Goal: Navigation & Orientation: Find specific page/section

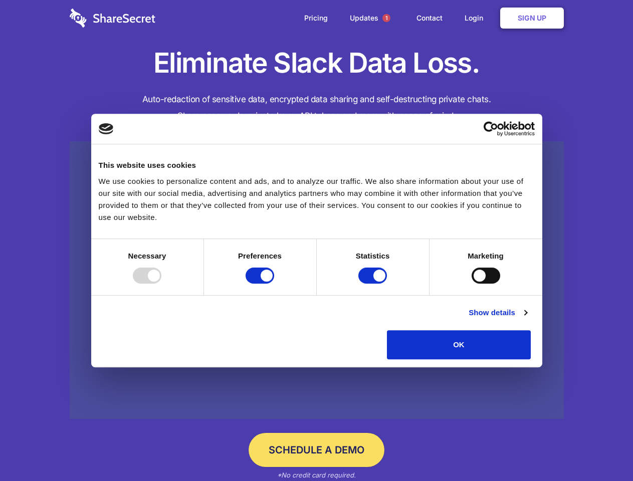
click at [161, 284] on div at bounding box center [147, 276] width 29 height 16
click at [274, 284] on input "Preferences" at bounding box center [260, 276] width 29 height 16
checkbox input "false"
click at [374, 284] on input "Statistics" at bounding box center [372, 276] width 29 height 16
checkbox input "false"
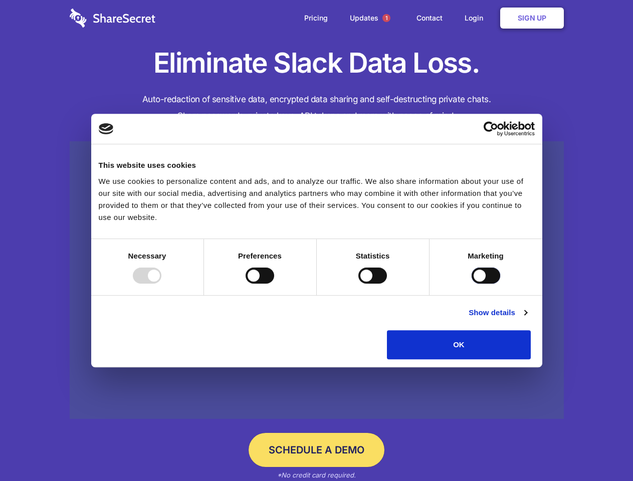
click at [472, 284] on input "Marketing" at bounding box center [486, 276] width 29 height 16
checkbox input "true"
click at [527, 319] on link "Show details" at bounding box center [498, 313] width 58 height 12
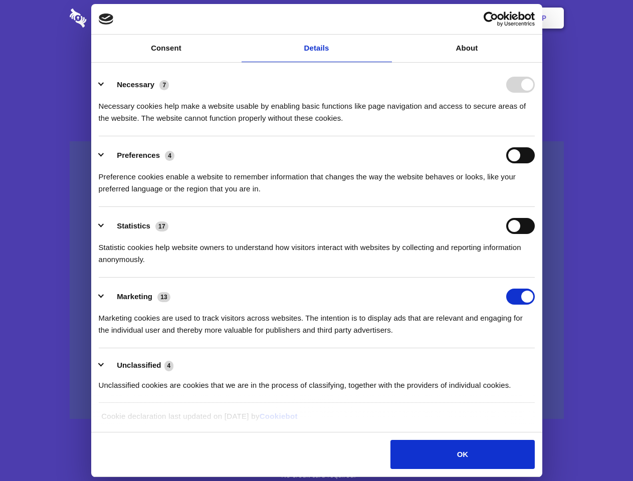
click at [539, 363] on ul "Necessary 7 Necessary cookies help make a website usable by enabling basic func…" at bounding box center [317, 235] width 446 height 338
click at [386, 18] on span "1" at bounding box center [387, 18] width 8 height 8
